Goal: Task Accomplishment & Management: Use online tool/utility

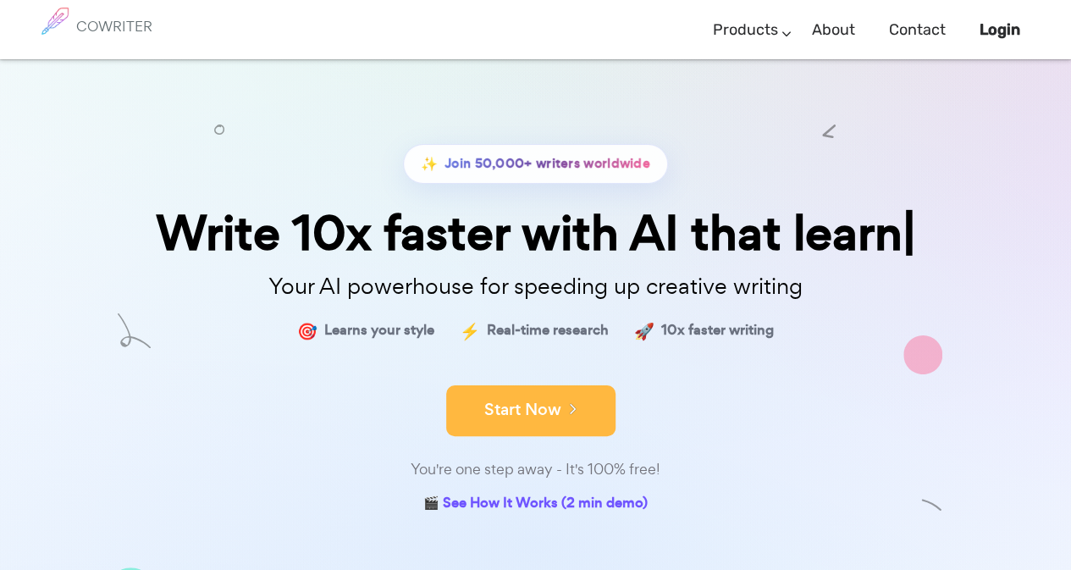
click at [491, 398] on button "Start Now" at bounding box center [530, 410] width 169 height 51
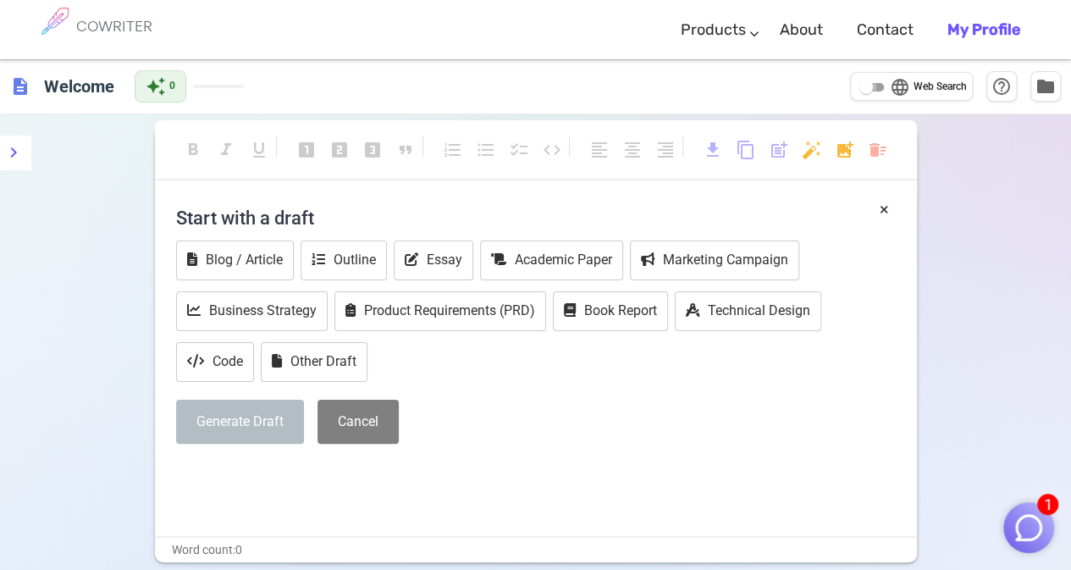
click at [869, 80] on input "language Web Search" at bounding box center [866, 87] width 61 height 20
checkbox input "true"
click at [986, 25] on b "My Profile" at bounding box center [983, 29] width 73 height 19
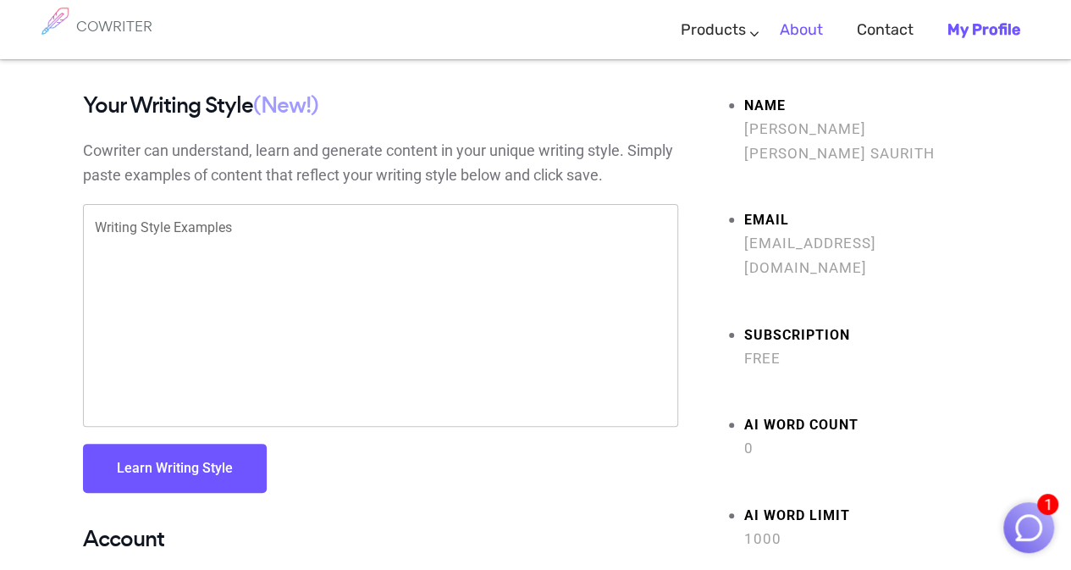
click at [792, 36] on link "About" at bounding box center [801, 30] width 43 height 50
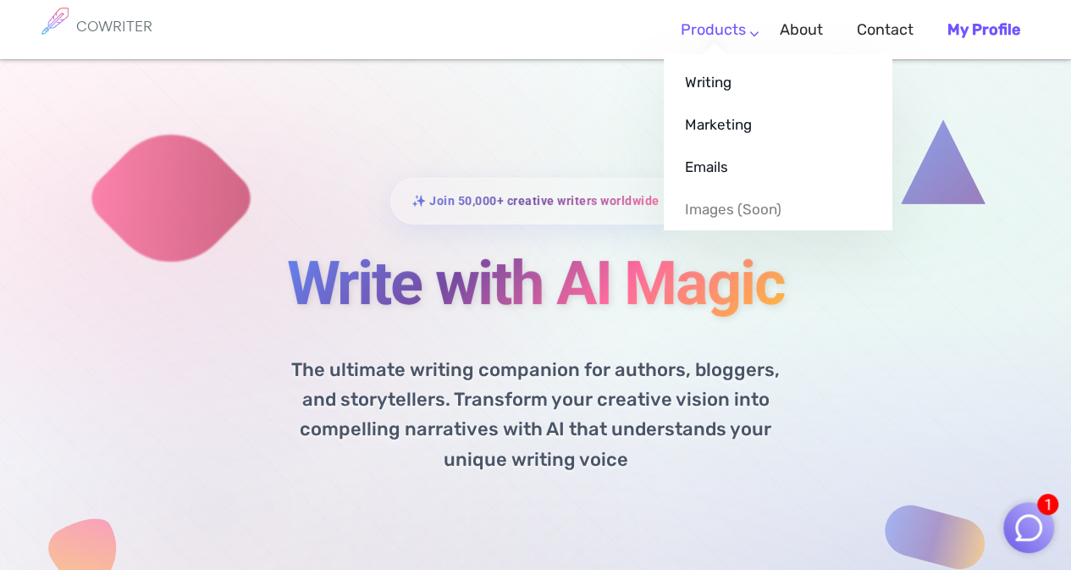
click at [703, 33] on link "Products" at bounding box center [713, 30] width 65 height 50
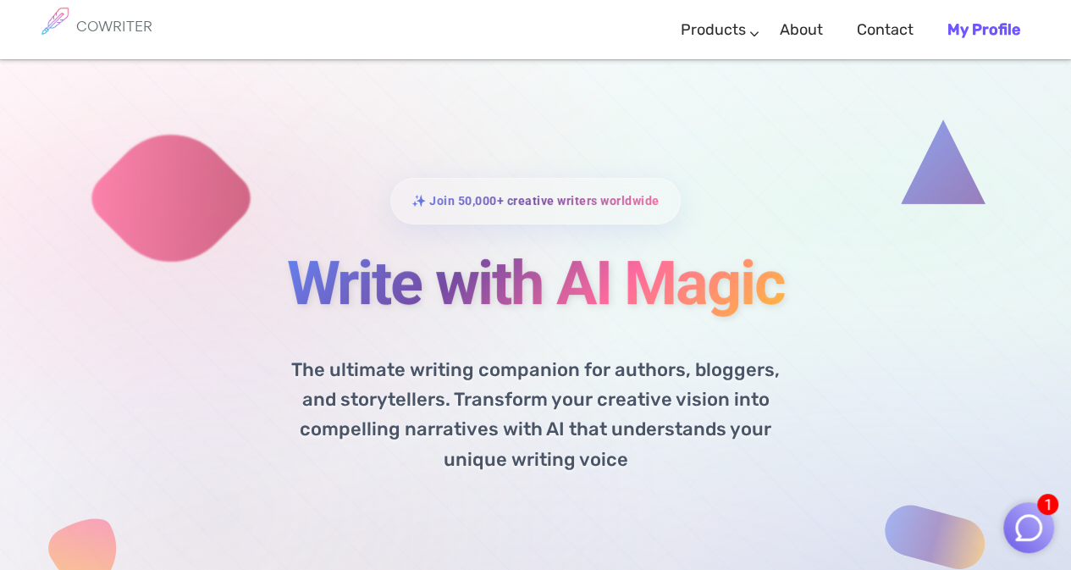
click at [71, 13] on img at bounding box center [55, 21] width 42 height 42
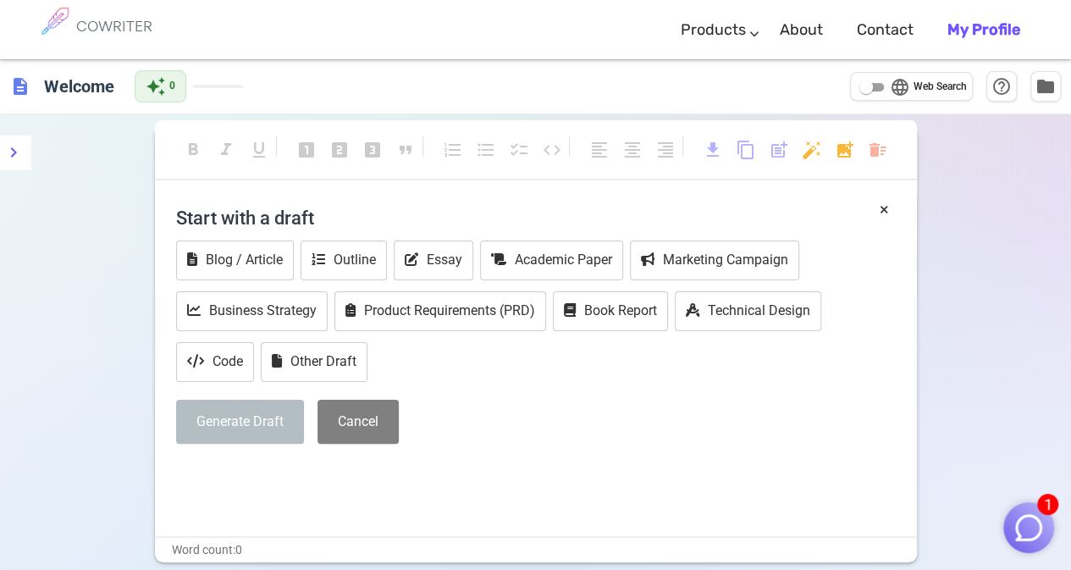
click at [452, 516] on div "× Start with a draft Blog / Article Outline Essay Academic Paper Marketing Camp…" at bounding box center [536, 366] width 762 height 339
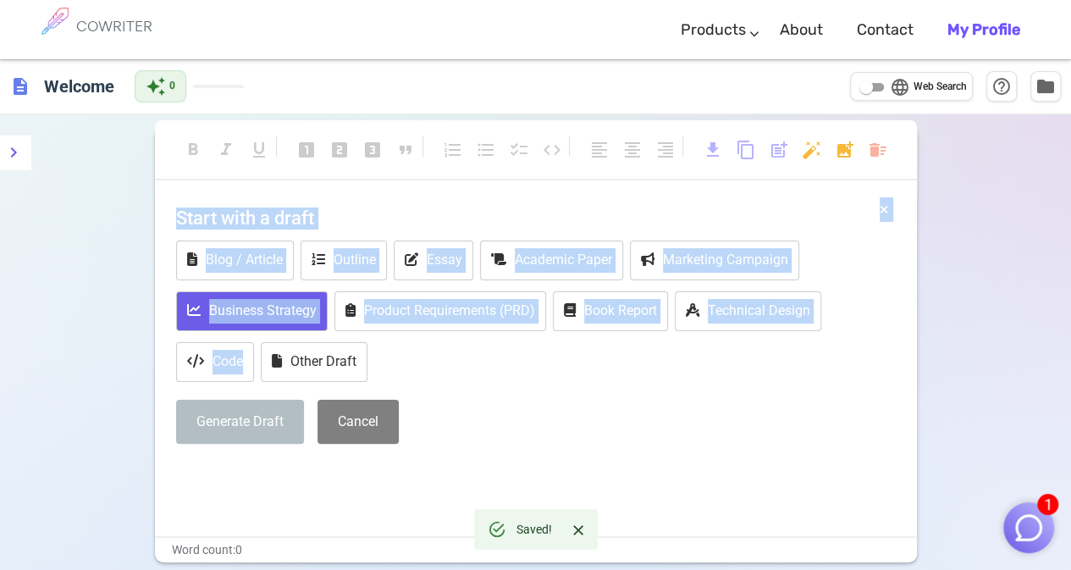
drag, startPoint x: 323, startPoint y: 500, endPoint x: 280, endPoint y: 319, distance: 186.0
click at [280, 319] on div "× Start with a draft Blog / Article Outline Essay Academic Paper Marketing Camp…" at bounding box center [536, 366] width 762 height 339
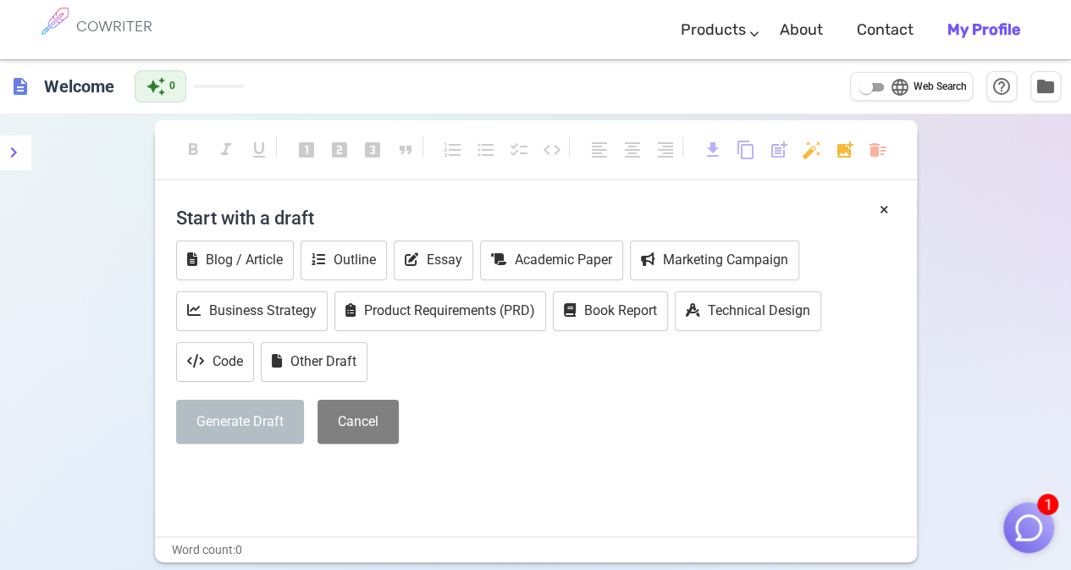
click at [526, 422] on div "Generate Draft Cancel" at bounding box center [536, 422] width 720 height 45
click at [434, 252] on button "Essay" at bounding box center [434, 260] width 80 height 40
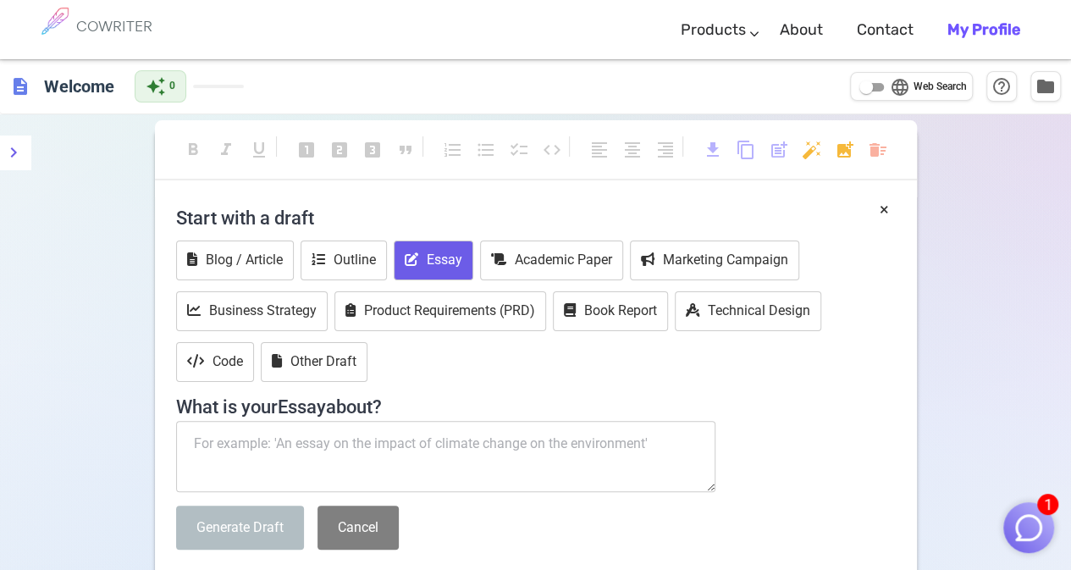
click at [348, 443] on textarea at bounding box center [446, 456] width 540 height 71
paste textarea "Resistencias e historias no contadas de la Independencia: relatos locales, voce…"
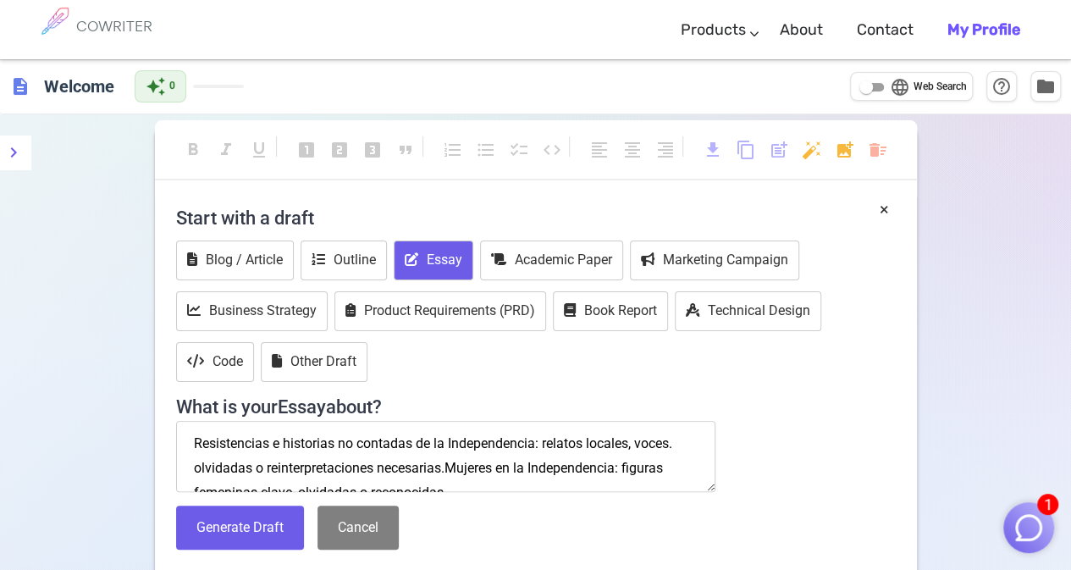
scroll to position [10, 0]
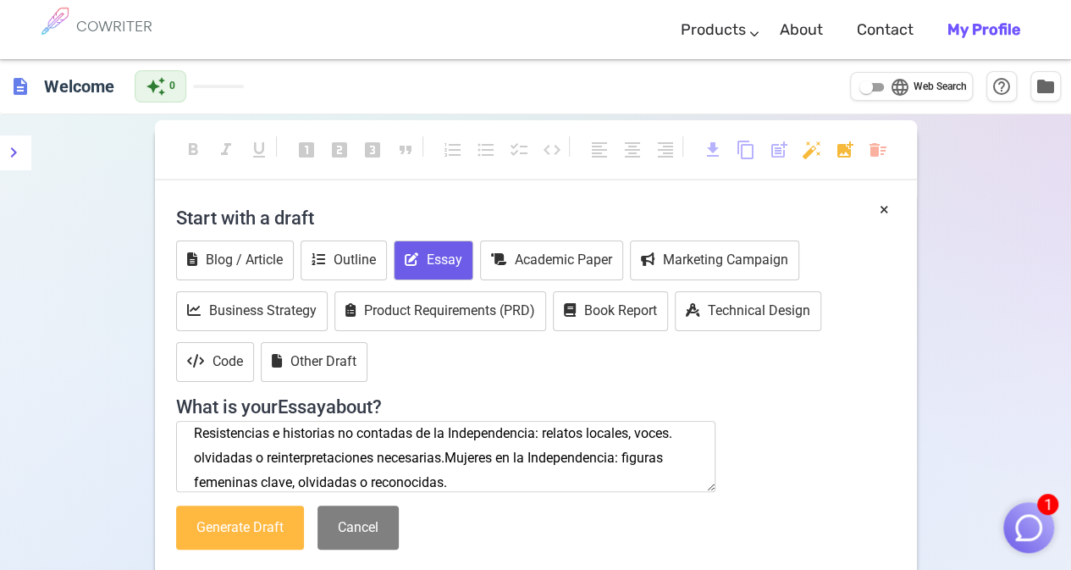
type textarea "Resistencias e historias no contadas de la Independencia: relatos locales, voce…"
click at [237, 541] on button "Generate Draft" at bounding box center [240, 527] width 128 height 45
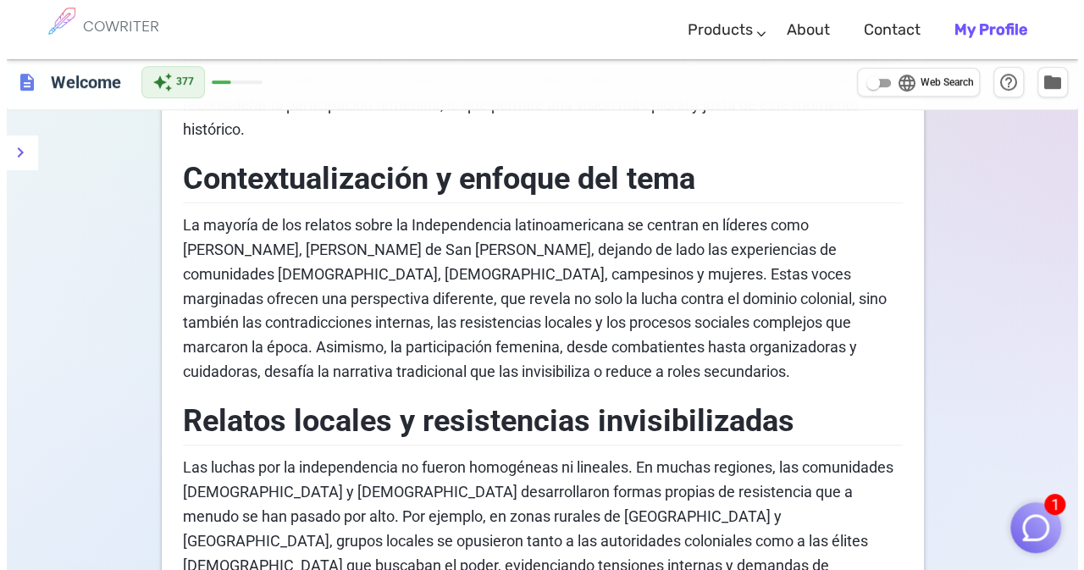
scroll to position [0, 0]
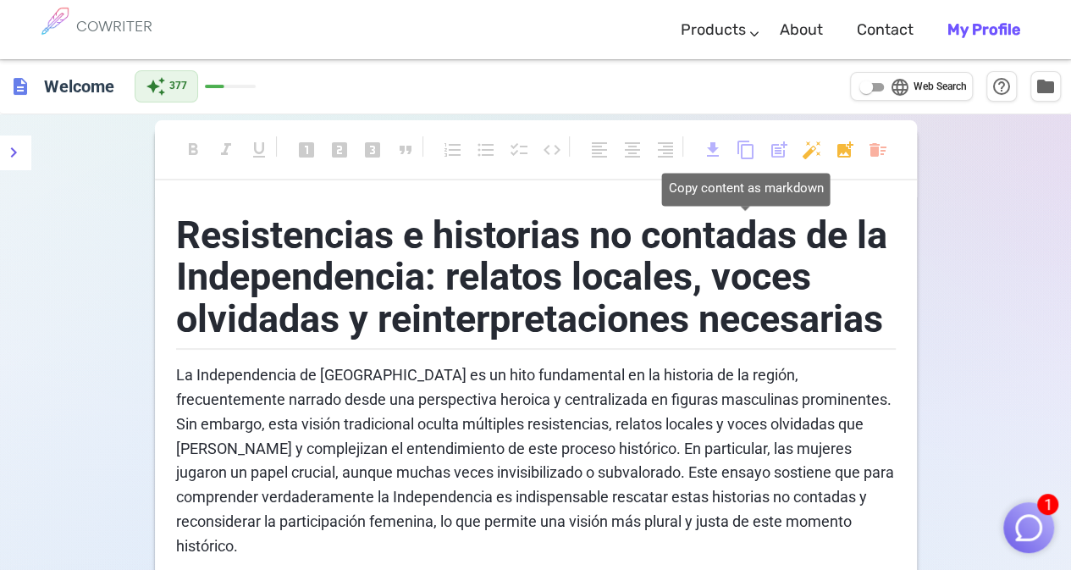
click at [747, 143] on span "content_copy" at bounding box center [746, 150] width 20 height 20
click at [747, 157] on span "content_copy" at bounding box center [746, 150] width 20 height 20
click at [771, 145] on span "post_add" at bounding box center [779, 150] width 20 height 20
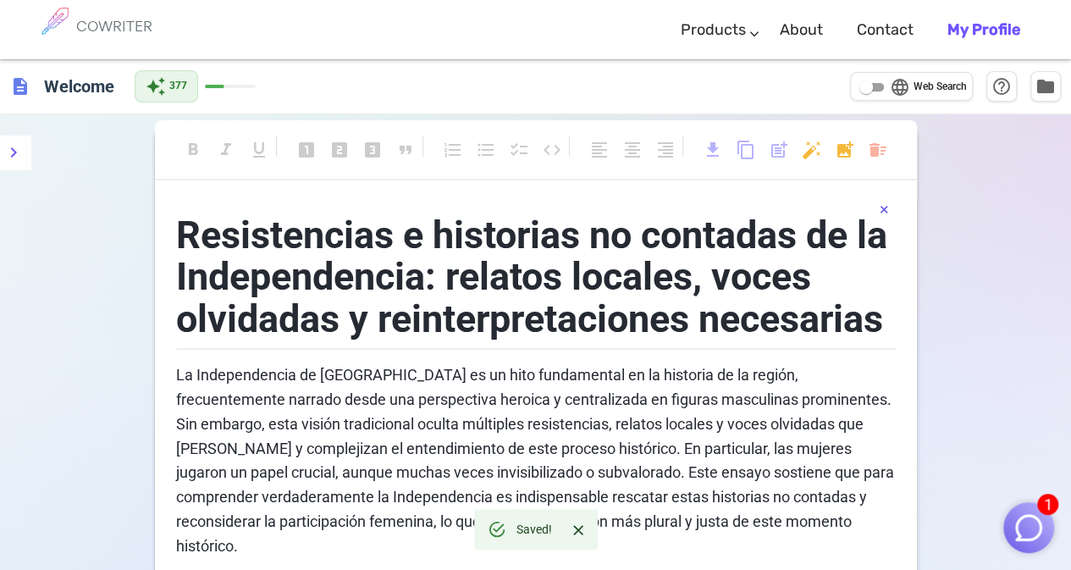
click at [885, 214] on button "×" at bounding box center [884, 209] width 9 height 25
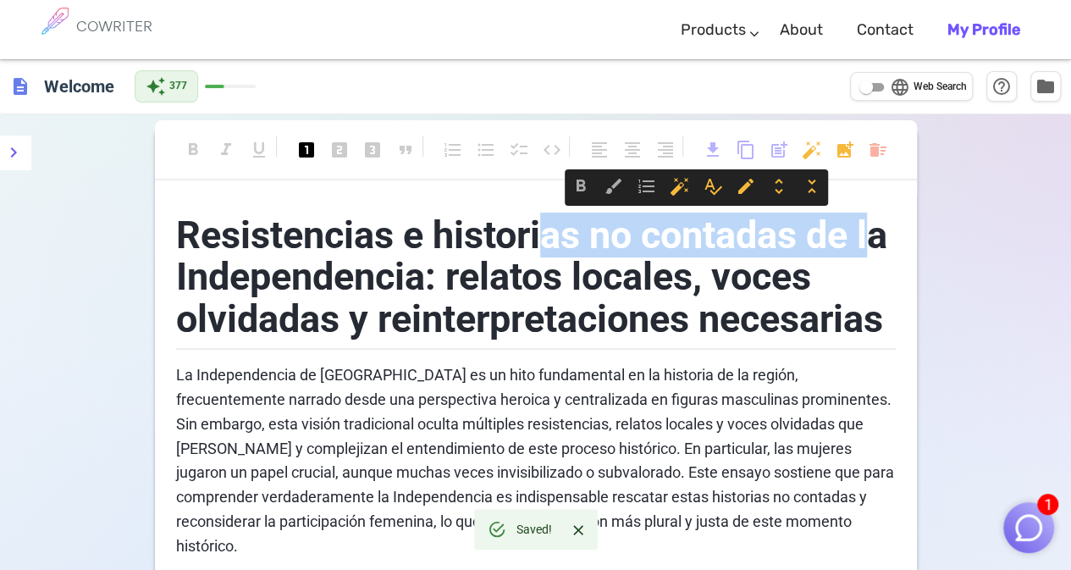
drag, startPoint x: 880, startPoint y: 214, endPoint x: 587, endPoint y: 148, distance: 300.3
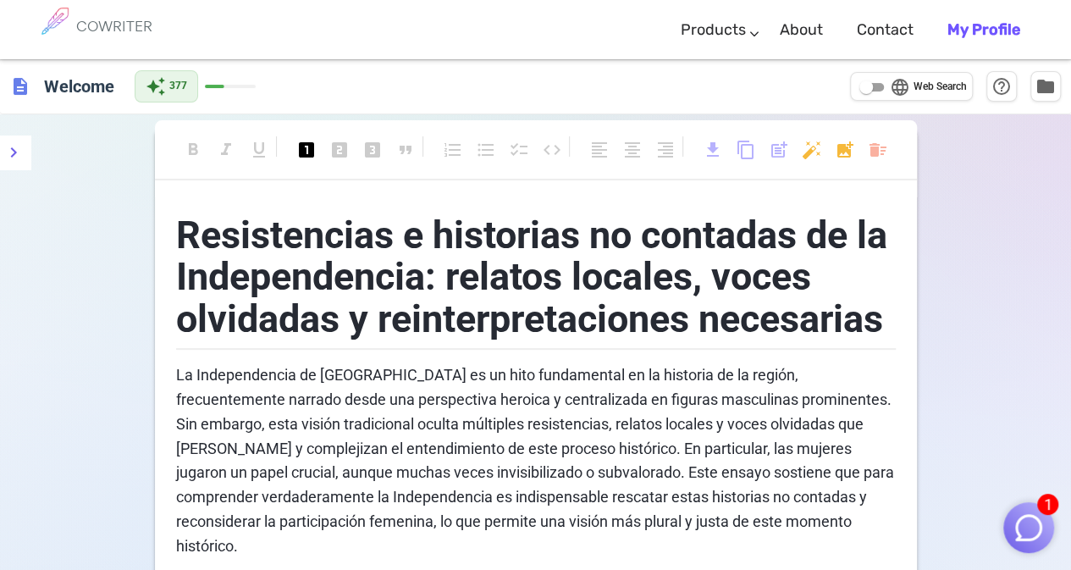
drag, startPoint x: 173, startPoint y: 240, endPoint x: 182, endPoint y: 234, distance: 10.6
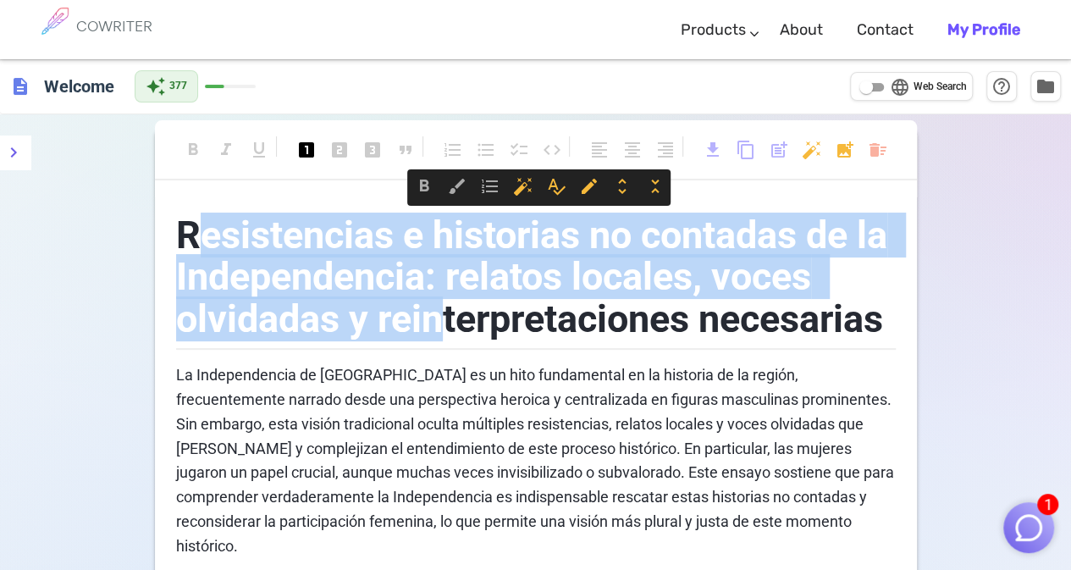
drag, startPoint x: 188, startPoint y: 233, endPoint x: 445, endPoint y: 301, distance: 266.3
click at [445, 301] on span "Resistencias e historias no contadas de la Independencia: relatos locales, voce…" at bounding box center [536, 276] width 720 height 129
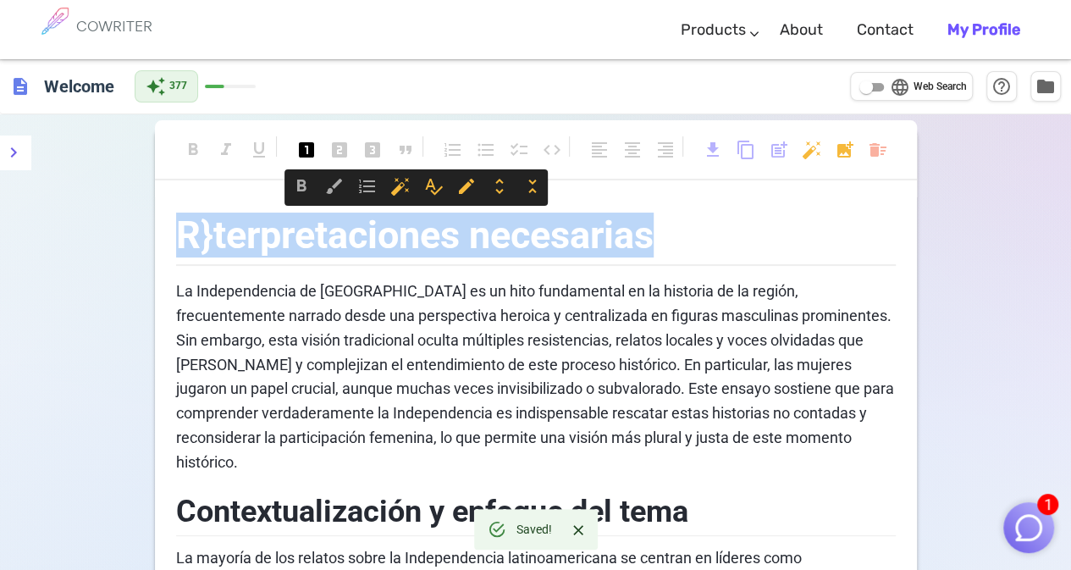
drag, startPoint x: 662, startPoint y: 248, endPoint x: 164, endPoint y: 238, distance: 497.9
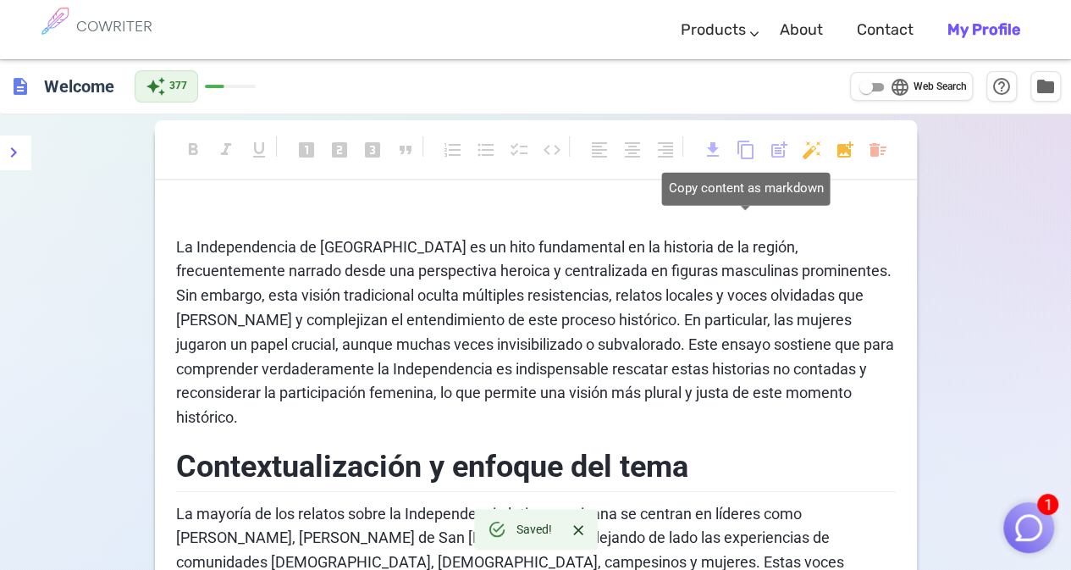
click at [747, 150] on span "content_copy" at bounding box center [746, 150] width 20 height 20
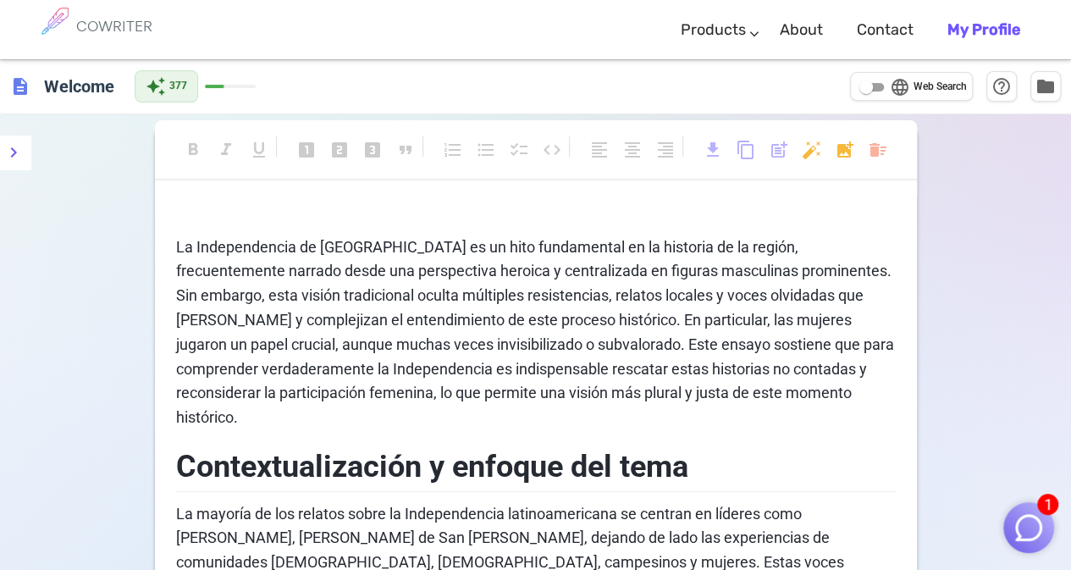
drag, startPoint x: 747, startPoint y: 150, endPoint x: 872, endPoint y: 378, distance: 259.9
click at [1001, 91] on span "help_outline" at bounding box center [1001, 85] width 20 height 20
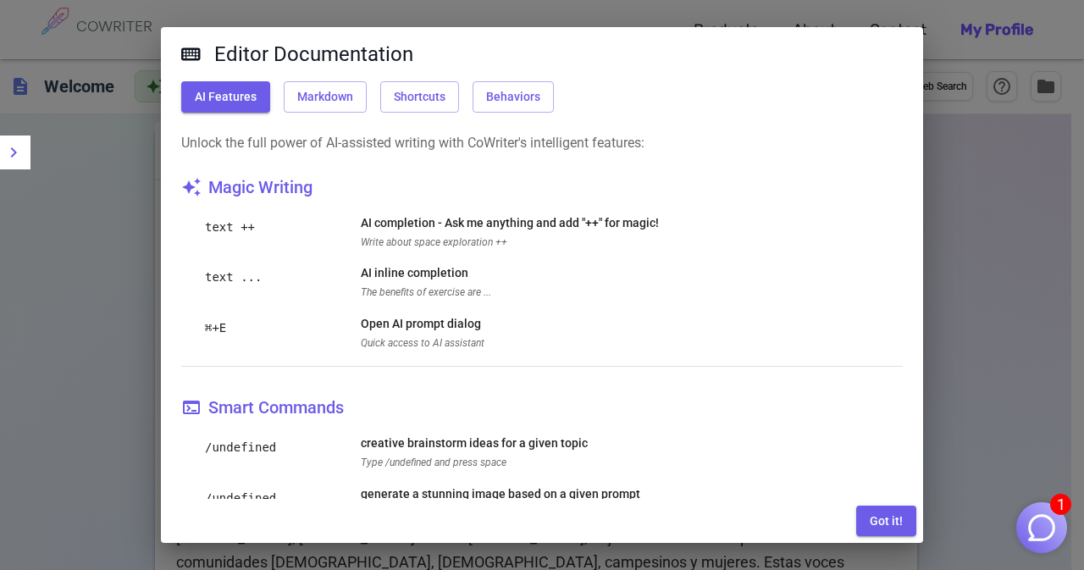
click at [199, 54] on icon at bounding box center [190, 54] width 19 height 13
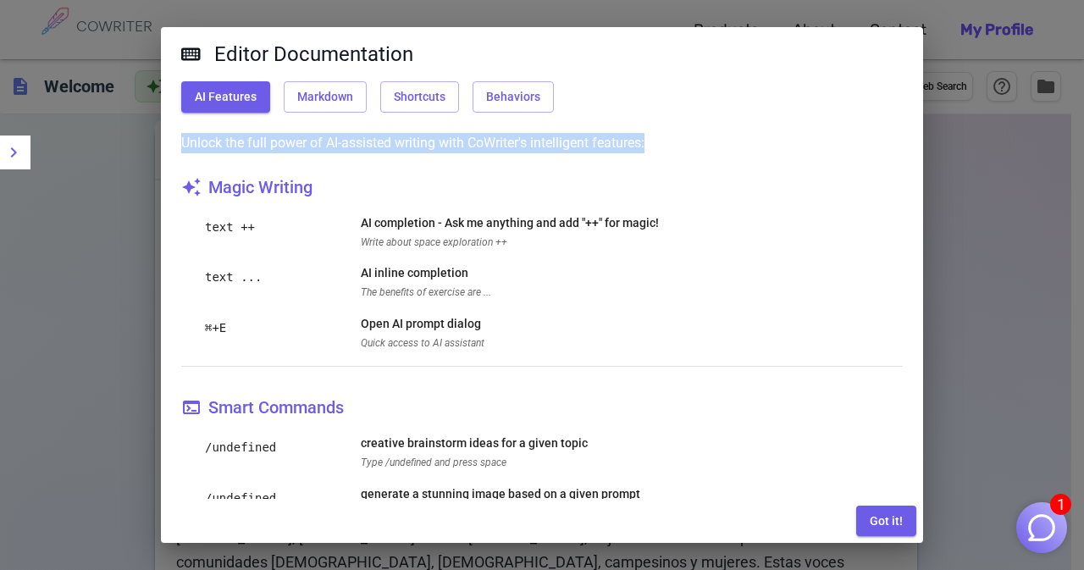
drag, startPoint x: 858, startPoint y: 75, endPoint x: 1012, endPoint y: 167, distance: 179.2
click at [1012, 167] on div "Editor Documentation AI Features Markdown Shortcuts Behaviors Unlock the full p…" at bounding box center [542, 285] width 1084 height 570
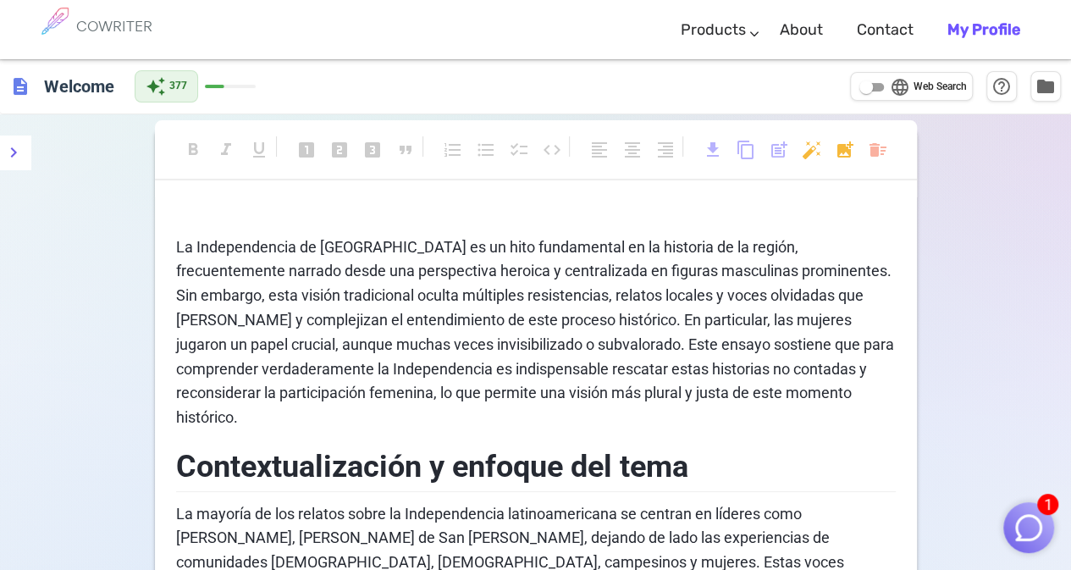
click at [952, 96] on span "Web Search" at bounding box center [939, 87] width 53 height 17
click at [896, 96] on input "language Web Search" at bounding box center [866, 87] width 61 height 20
checkbox input "true"
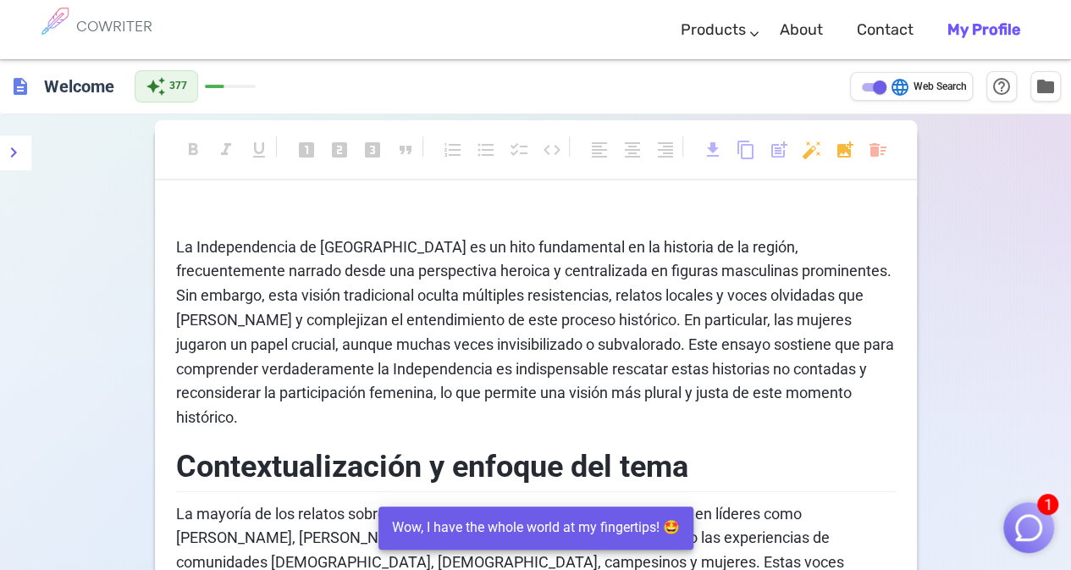
click at [611, 515] on div "Wow, I have the whole world at my fingertips! 🤩" at bounding box center [536, 527] width 288 height 33
drag, startPoint x: 553, startPoint y: 221, endPoint x: 582, endPoint y: 141, distance: 84.9
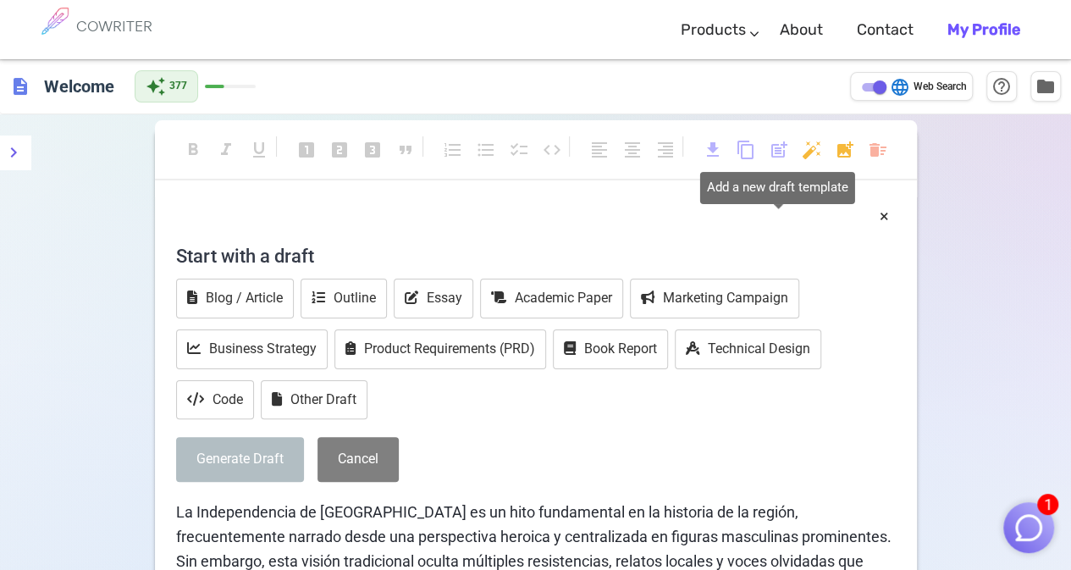
click at [784, 144] on span "post_add" at bounding box center [779, 150] width 20 height 20
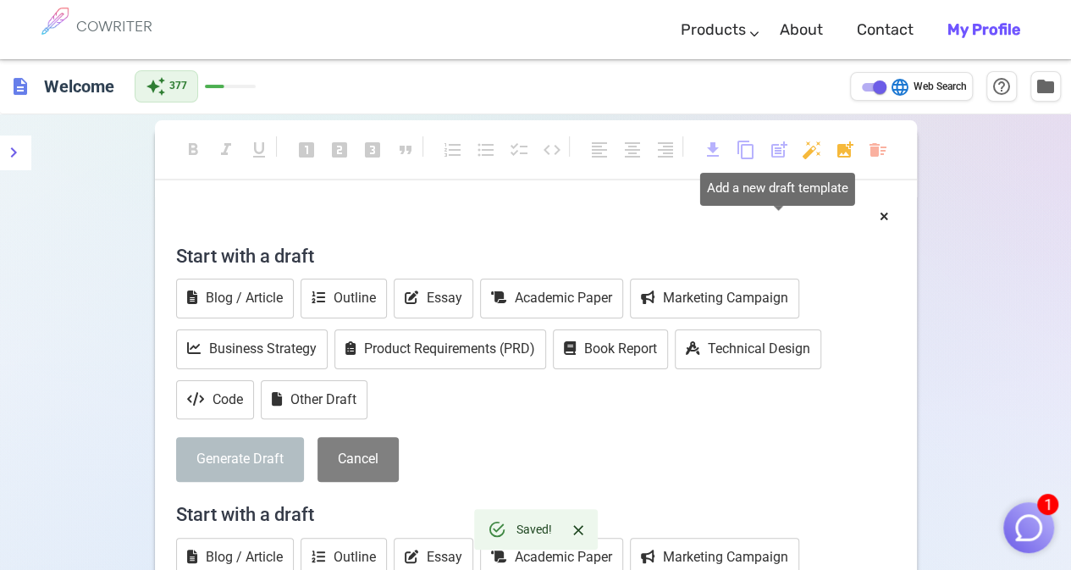
click at [784, 144] on span "post_add" at bounding box center [779, 150] width 20 height 20
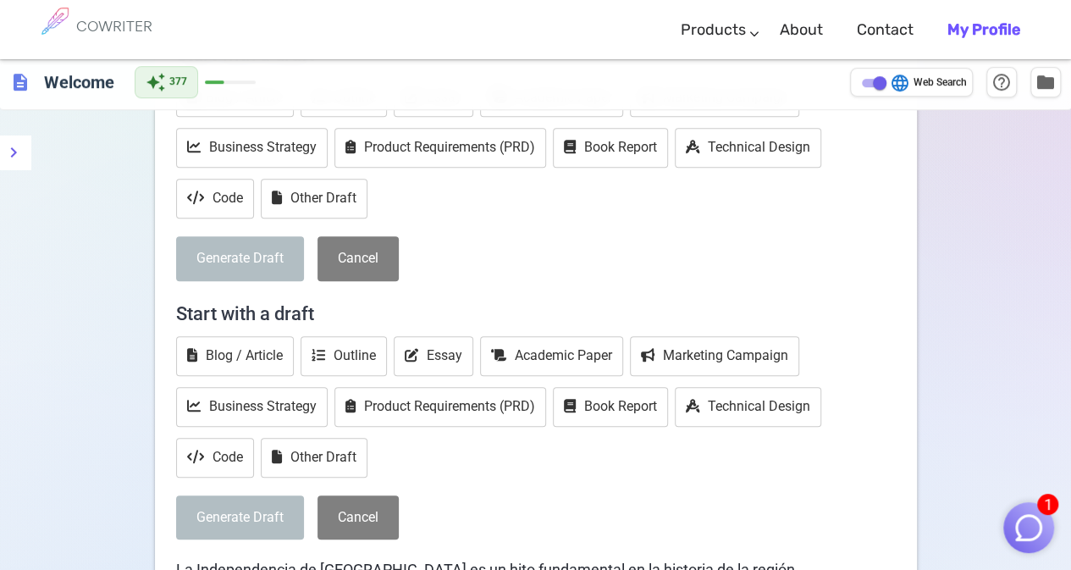
scroll to position [475, 0]
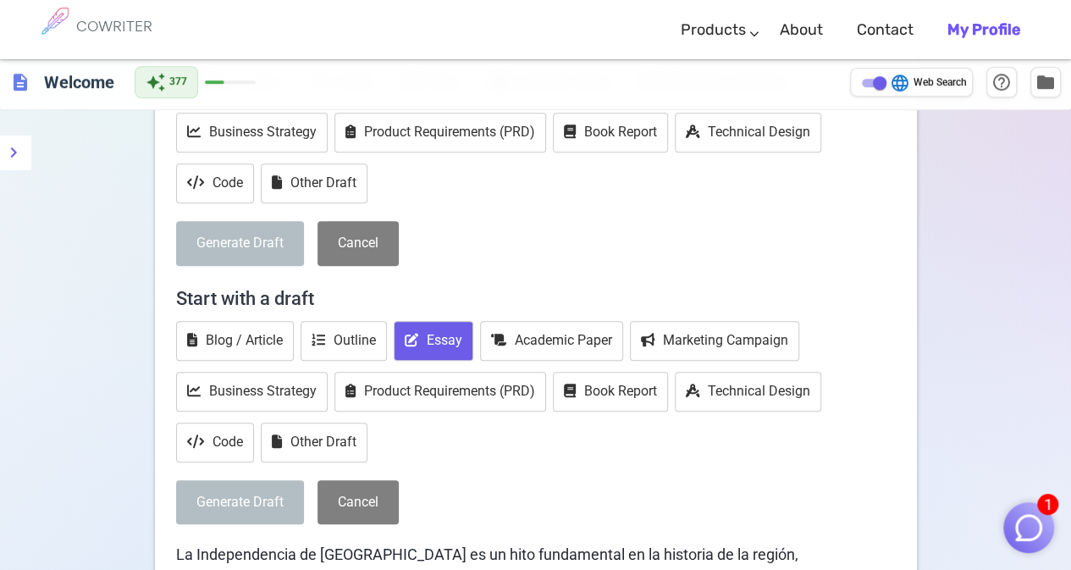
click at [435, 332] on button "Essay" at bounding box center [434, 341] width 80 height 40
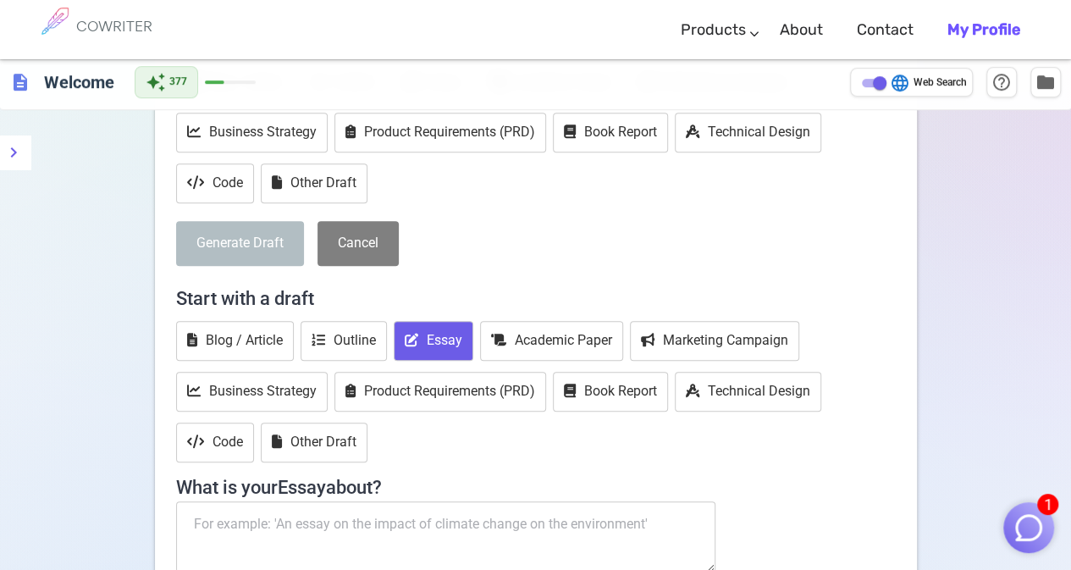
click at [401, 538] on textarea at bounding box center [446, 536] width 540 height 71
paste textarea "Era un viernes caluroso en la ciudad de Santa Fe. Entre conversaciones apresura…"
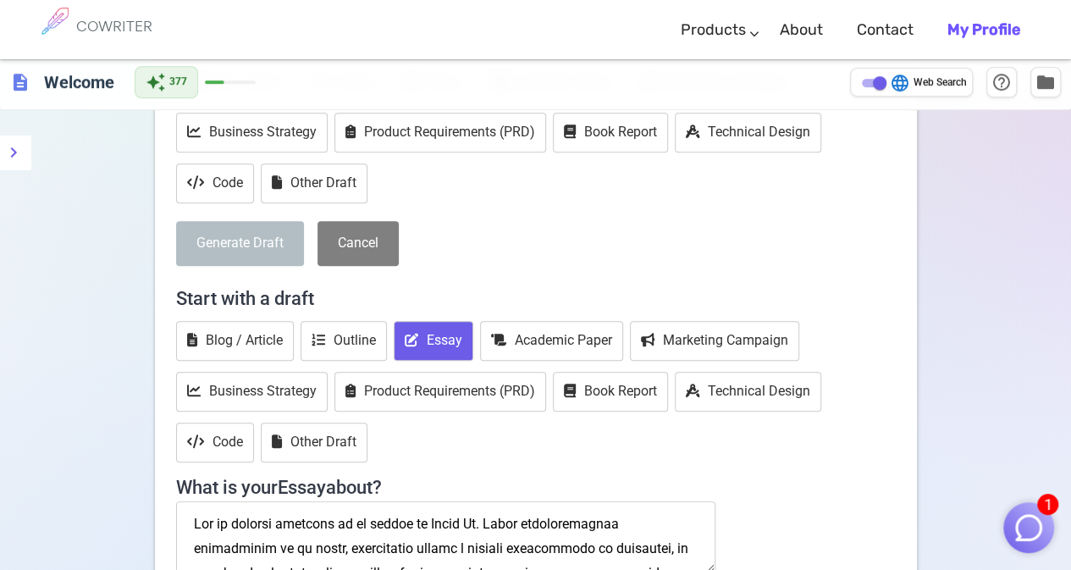
scroll to position [571, 0]
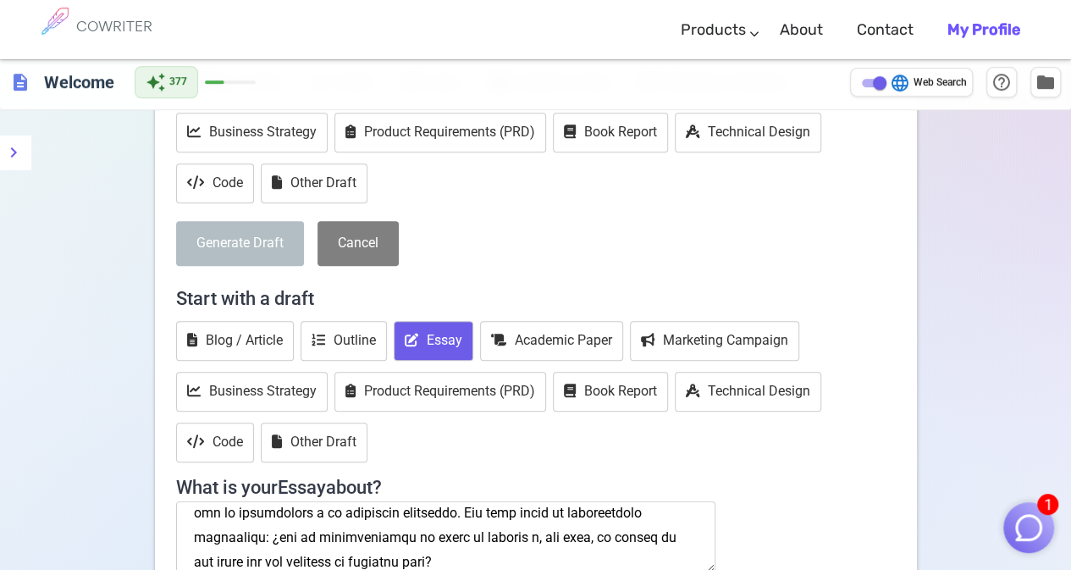
type textarea "Era un viernes caluroso en la ciudad de Santa Fe. Entre conversaciones apresura…"
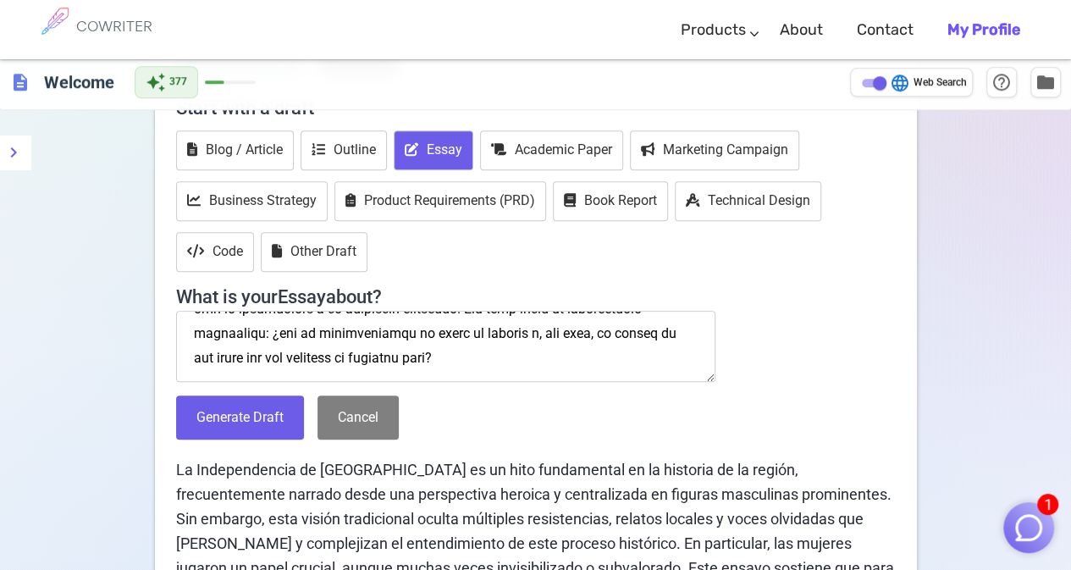
scroll to position [757, 0]
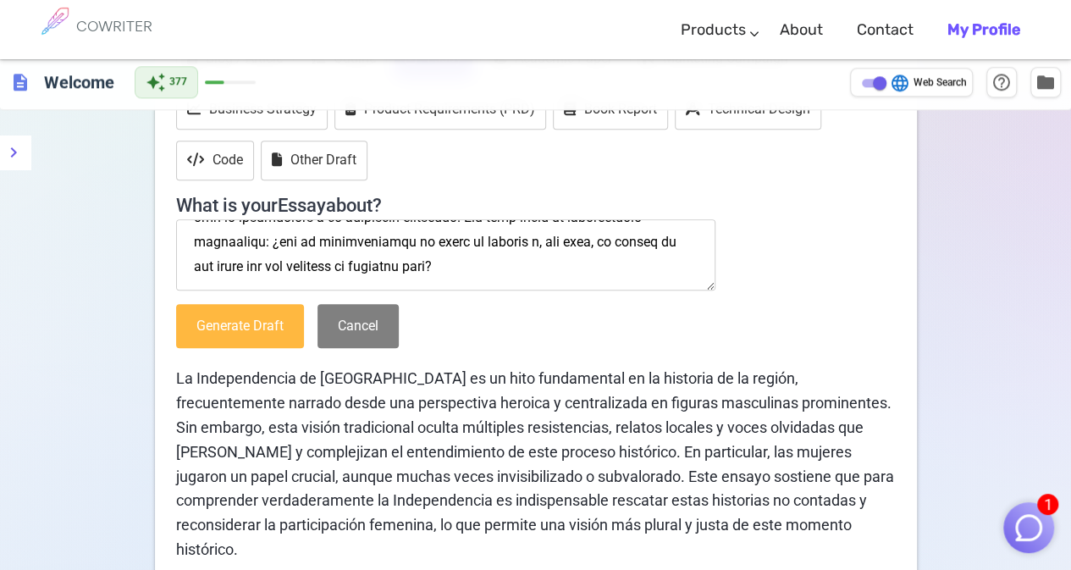
click at [257, 314] on button "Generate Draft" at bounding box center [240, 326] width 128 height 45
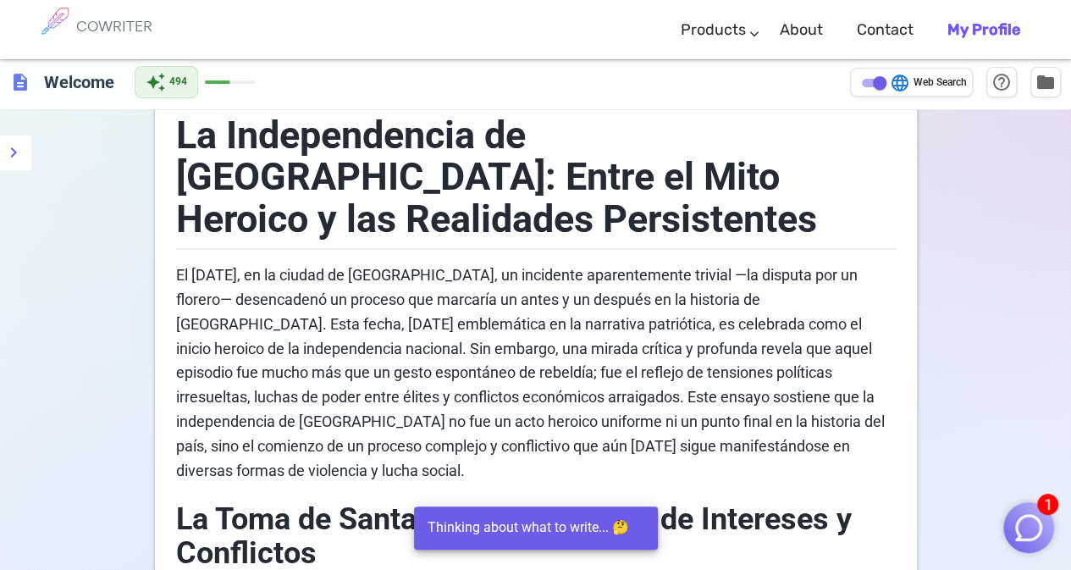
scroll to position [115, 0]
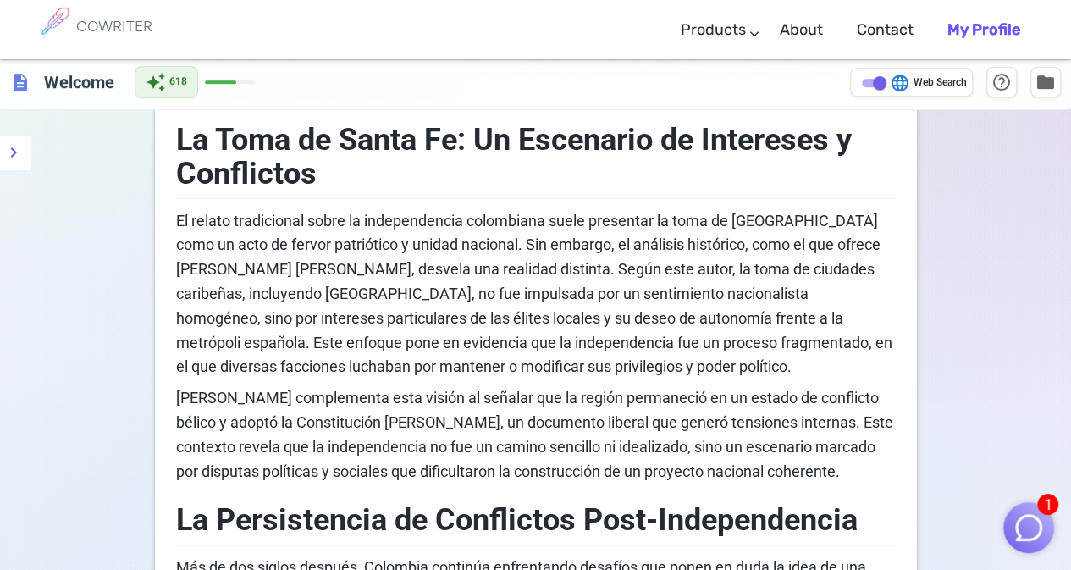
scroll to position [488, 0]
